Goal: Task Accomplishment & Management: Manage account settings

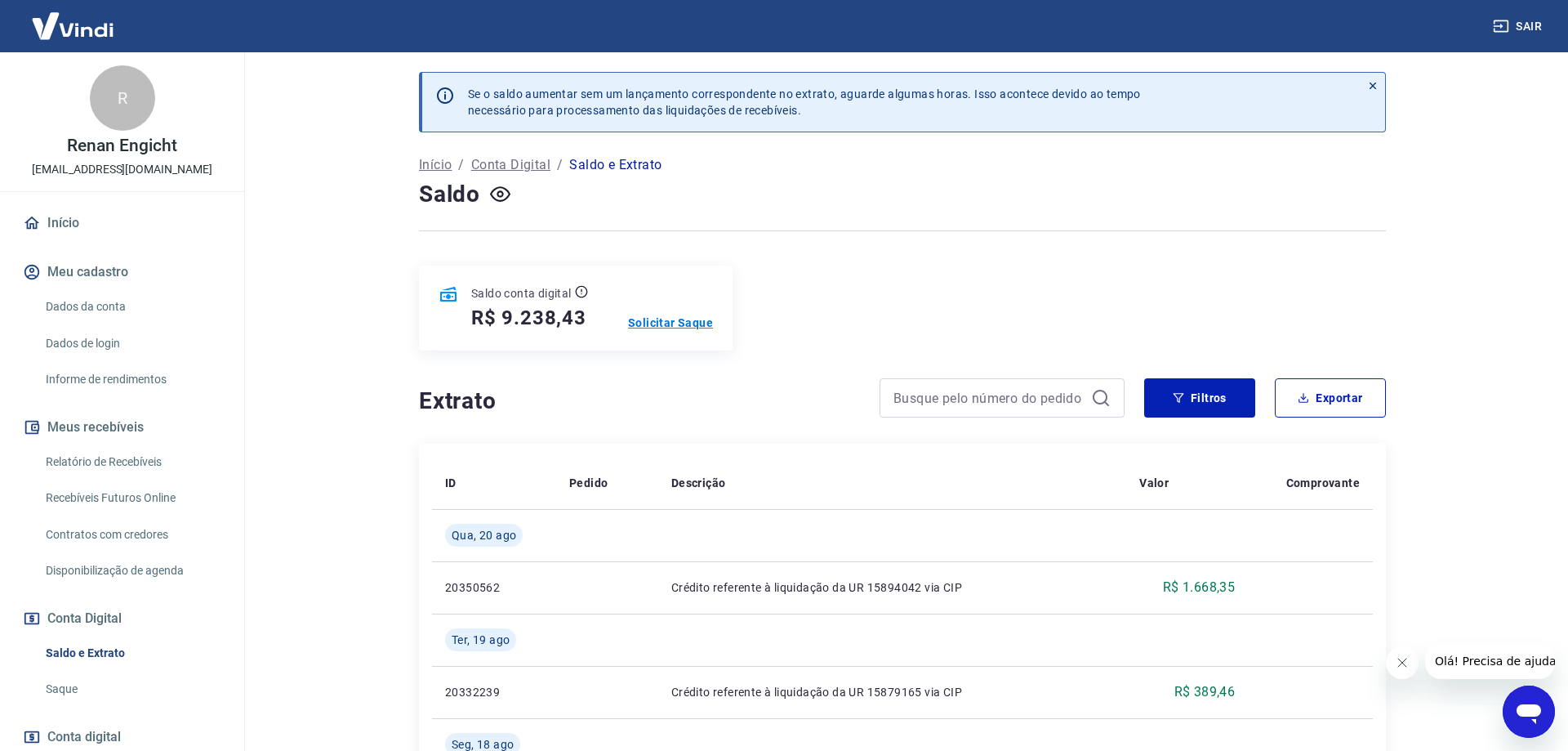
click at [684, 315] on p "Solicitar Saque" at bounding box center [670, 323] width 85 height 16
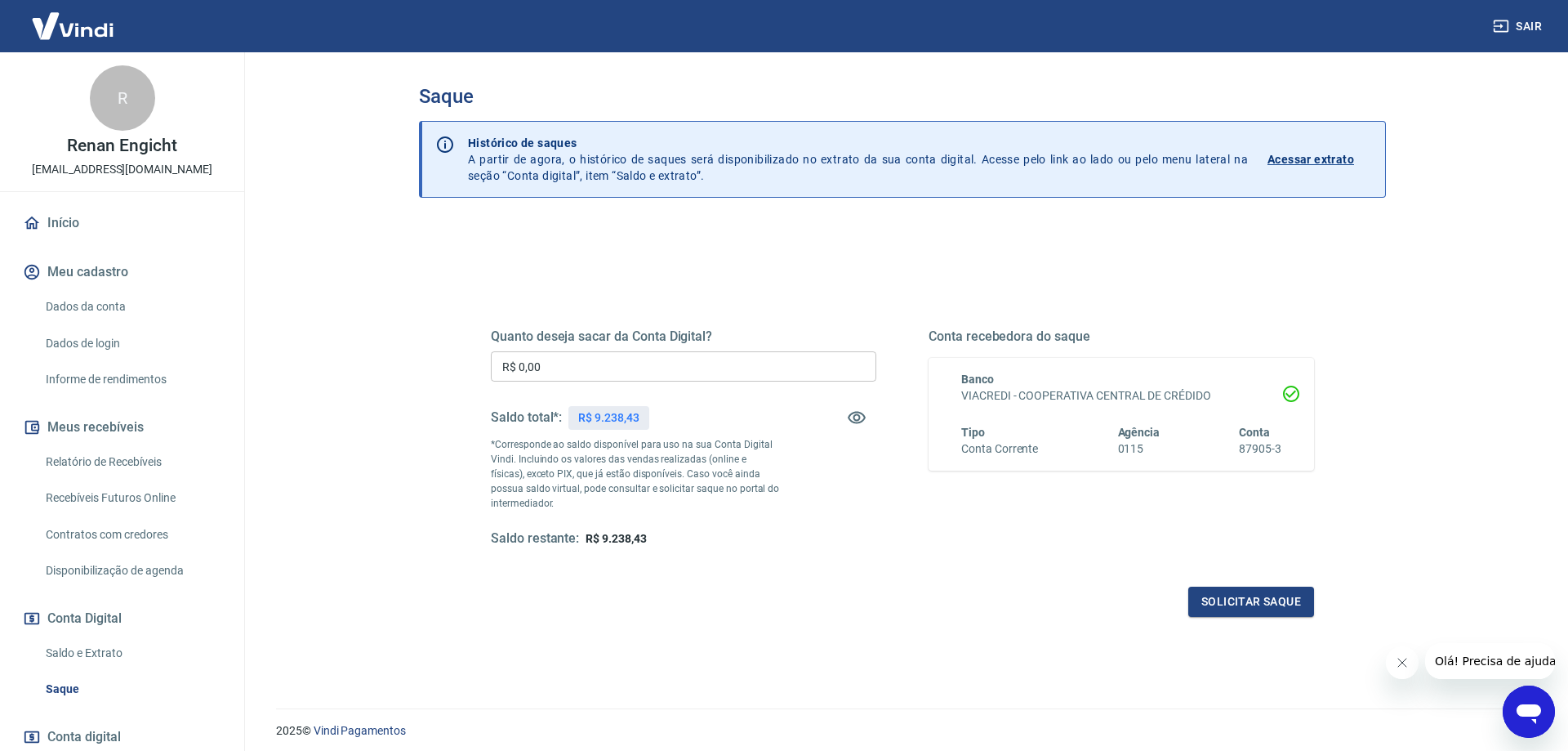
click at [630, 412] on p "R$ 9.238,43" at bounding box center [608, 417] width 60 height 17
click at [627, 370] on input "R$ 0,00" at bounding box center [684, 366] width 386 height 31
paste input "text"
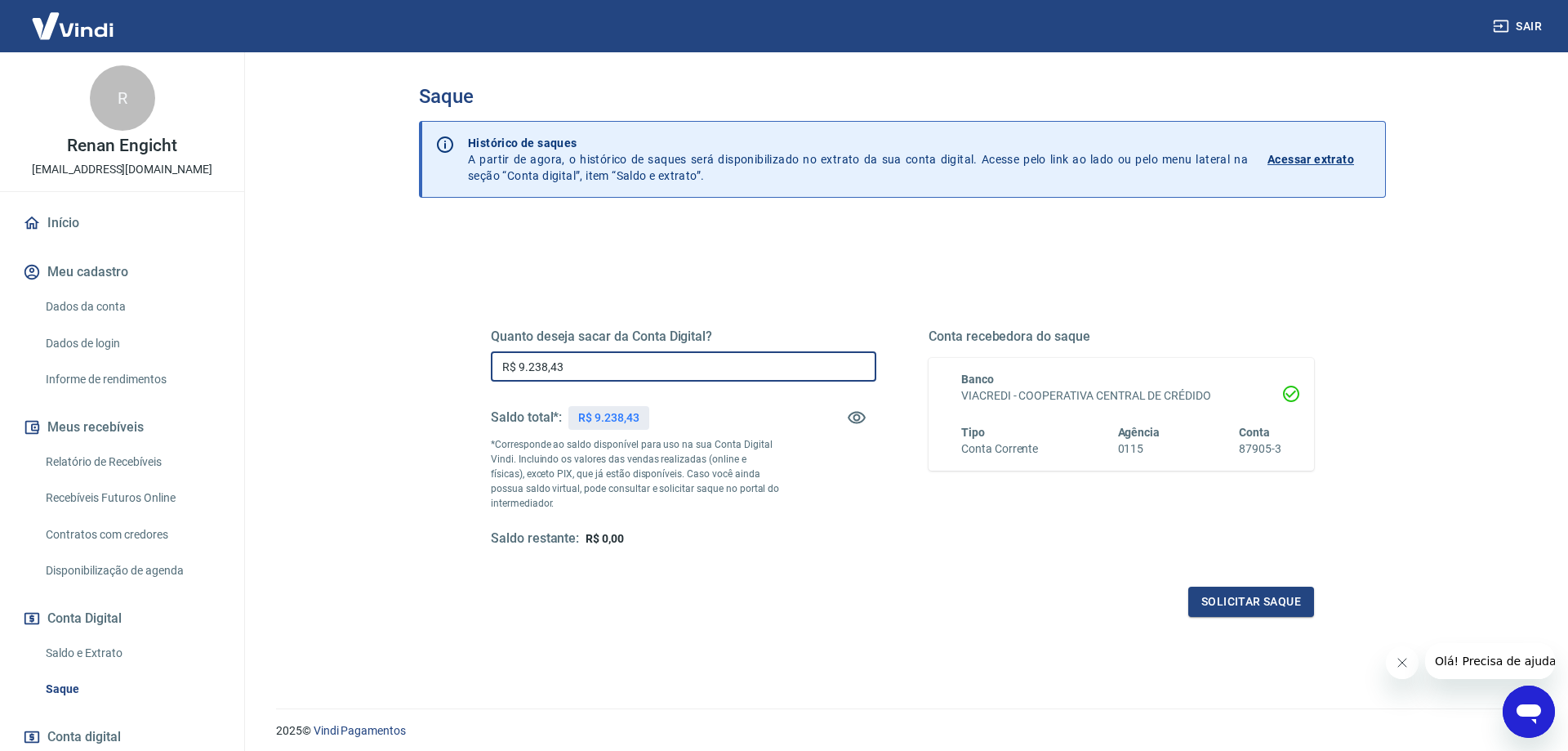
type input "R$ 9.238,43"
click at [754, 580] on div "Quanto deseja sacar da Conta Digital? R$ 9.238,43 ​ Saldo total*: R$ 9.238,43 *…" at bounding box center [902, 453] width 823 height 327
click at [1224, 594] on button "Solicitar saque" at bounding box center [1251, 601] width 126 height 31
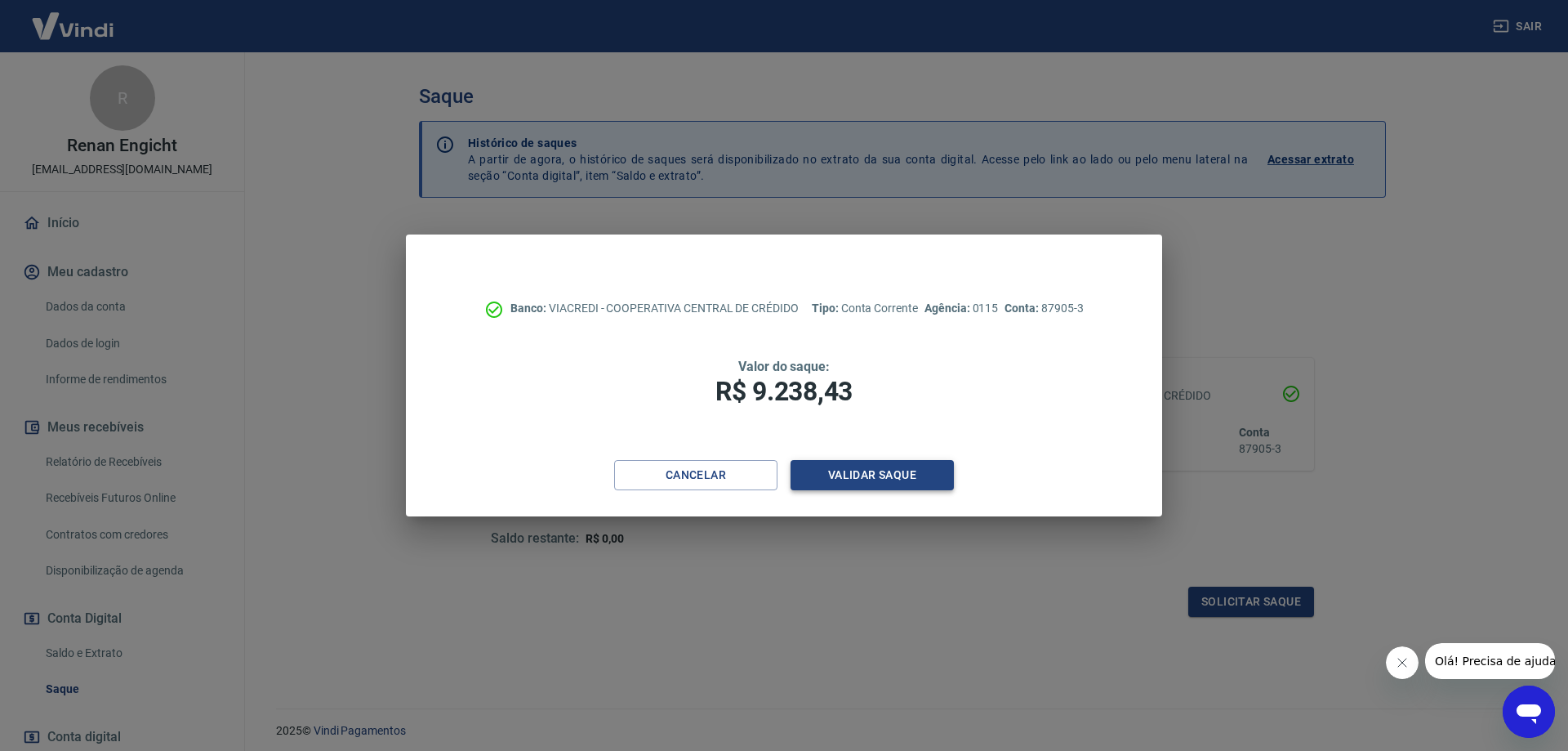
click at [819, 476] on button "Validar saque" at bounding box center [872, 475] width 163 height 31
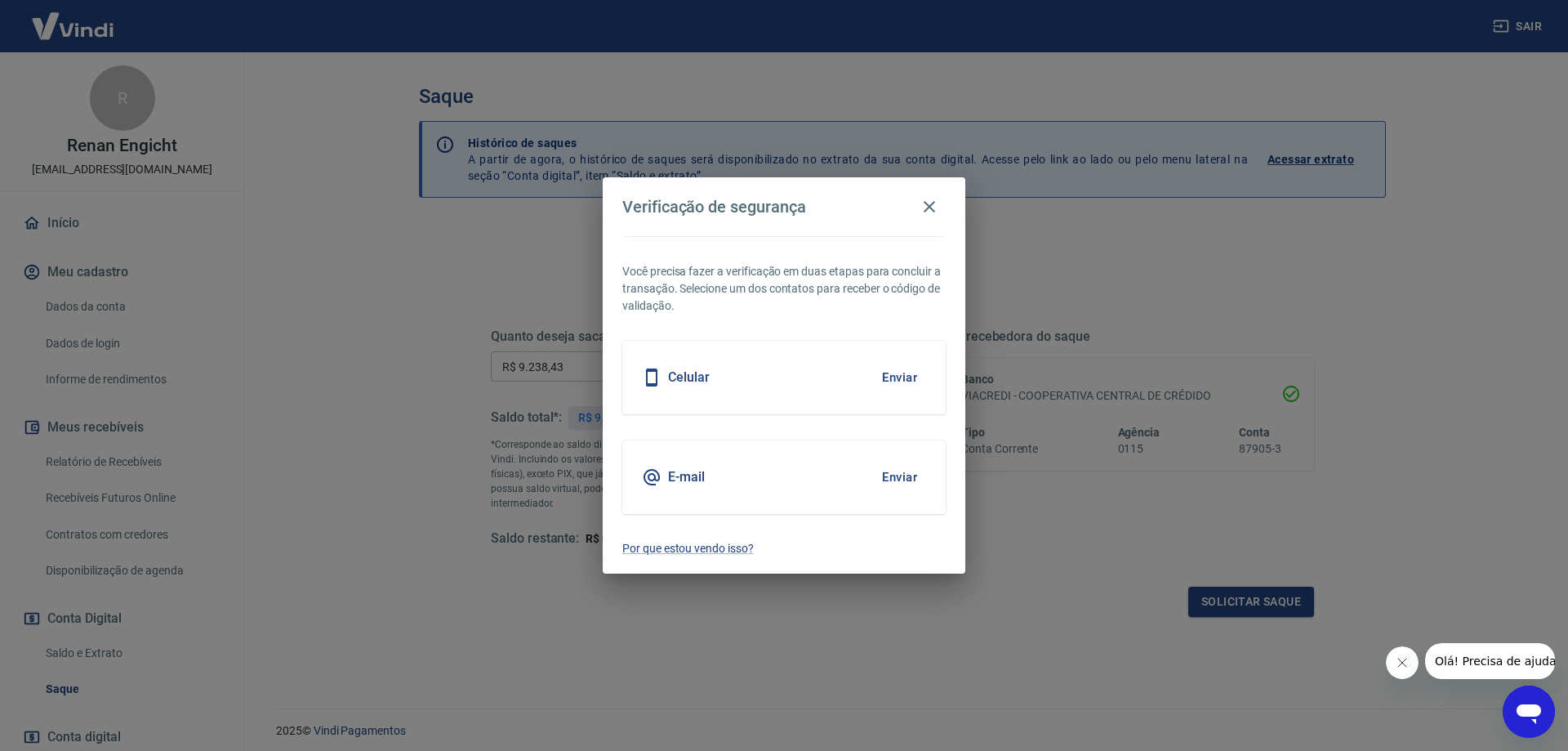
click at [887, 472] on button "Enviar" at bounding box center [899, 477] width 53 height 35
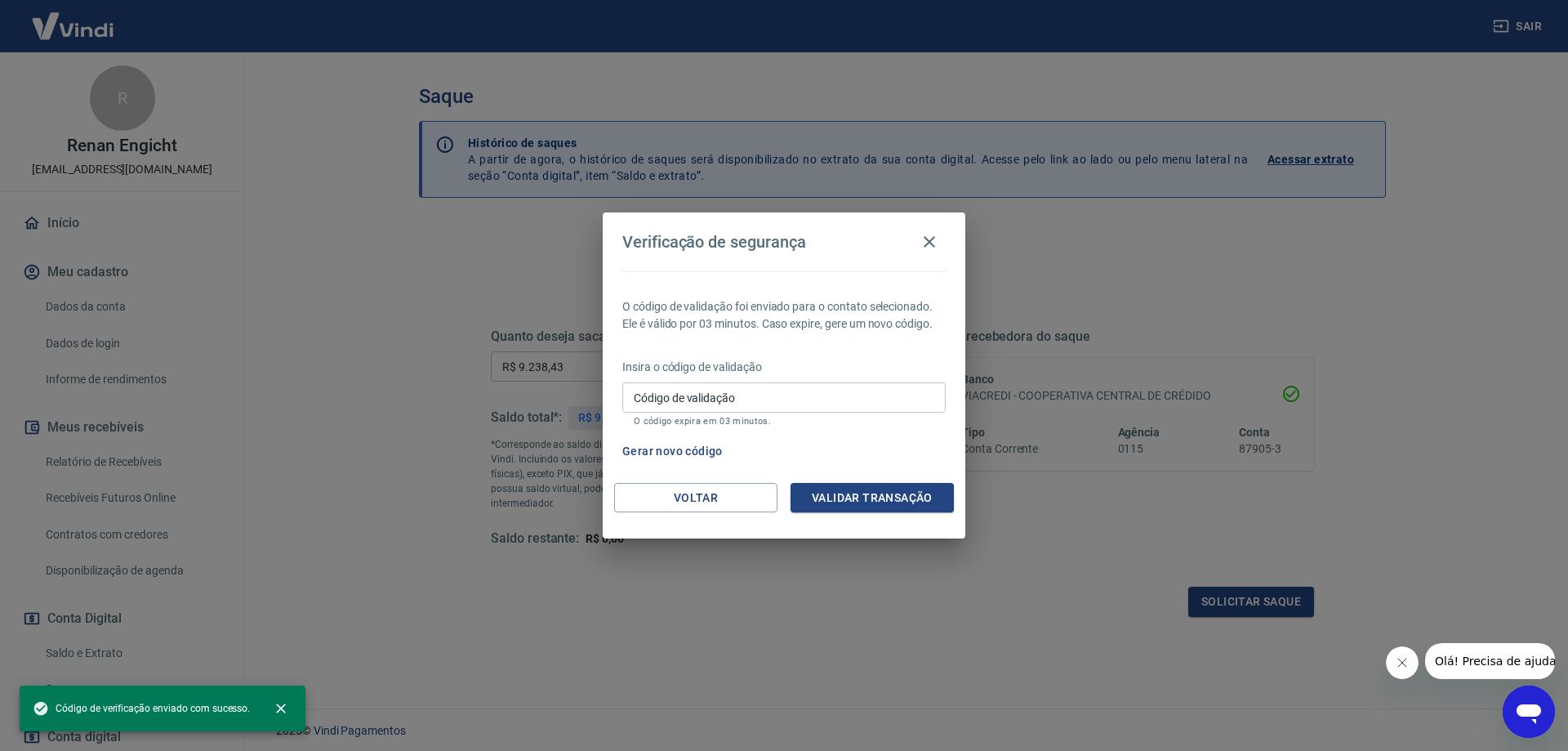
click at [766, 390] on input "Código de validação" at bounding box center [784, 397] width 323 height 31
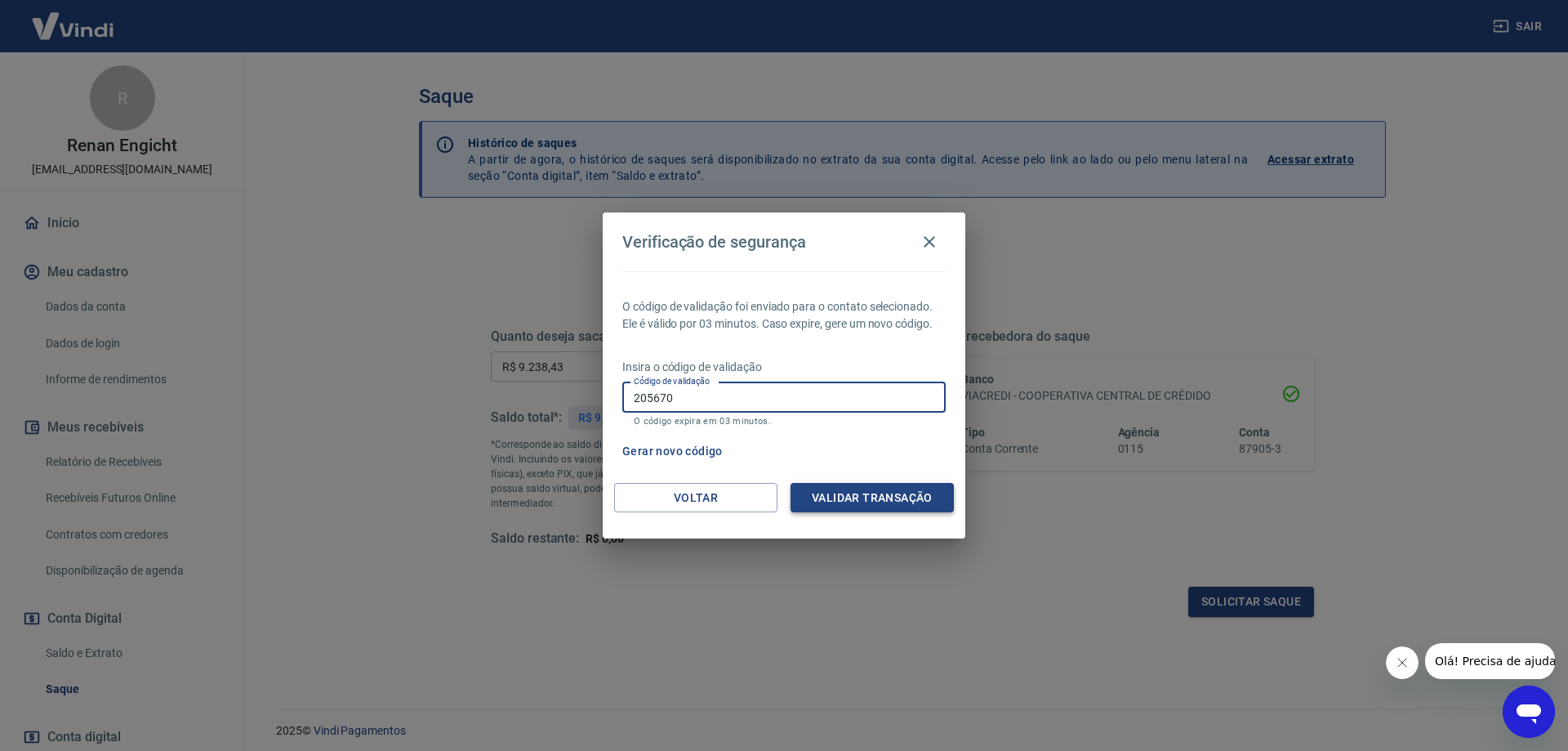
type input "205670"
click at [863, 490] on button "Validar transação" at bounding box center [872, 498] width 163 height 31
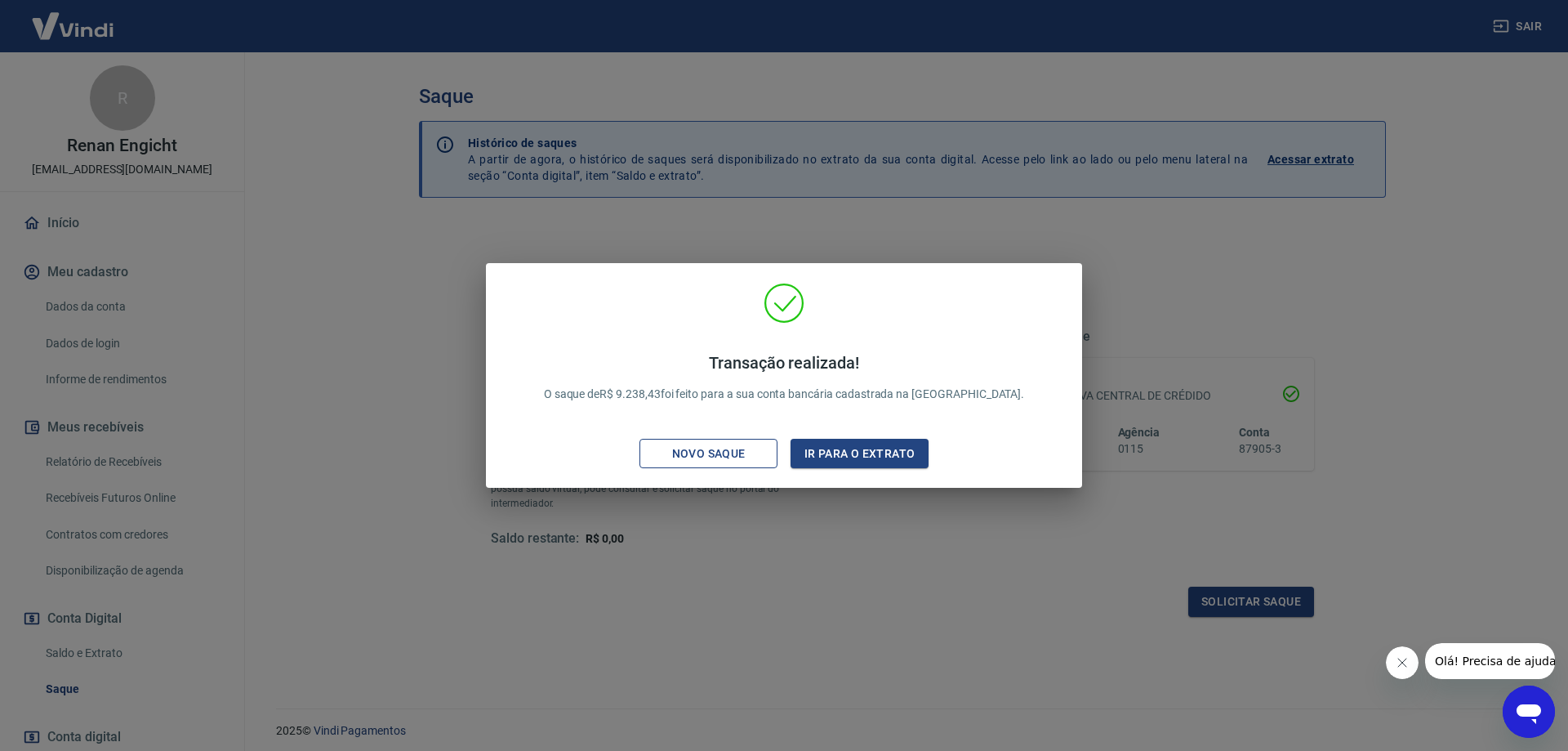
click at [737, 455] on div "Novo saque" at bounding box center [709, 453] width 113 height 21
